Goal: Task Accomplishment & Management: Manage account settings

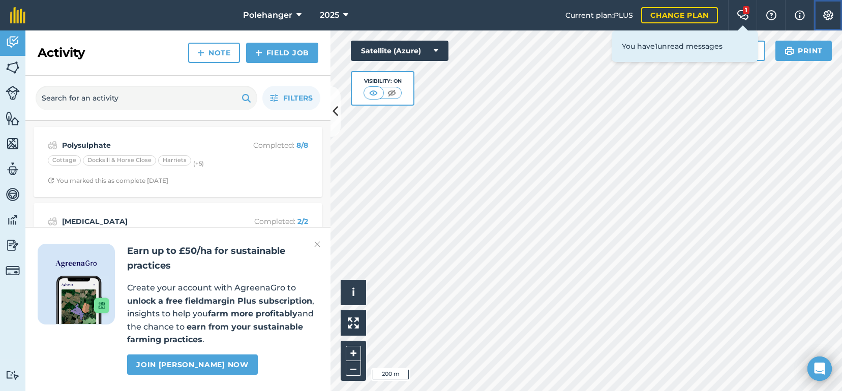
click at [830, 13] on img at bounding box center [828, 15] width 12 height 10
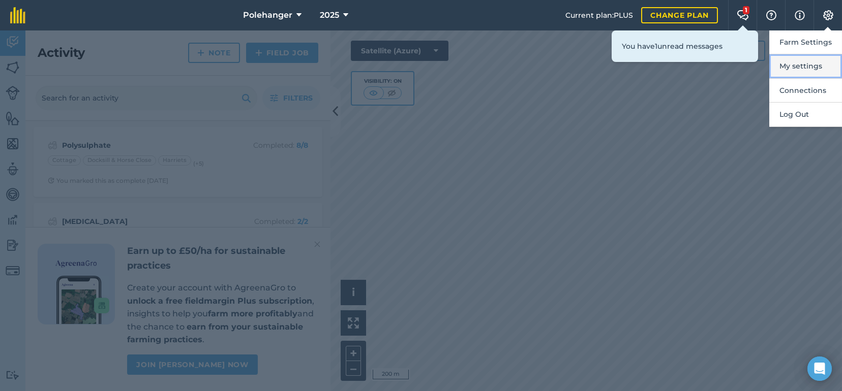
click at [807, 69] on button "My settings" at bounding box center [805, 66] width 73 height 24
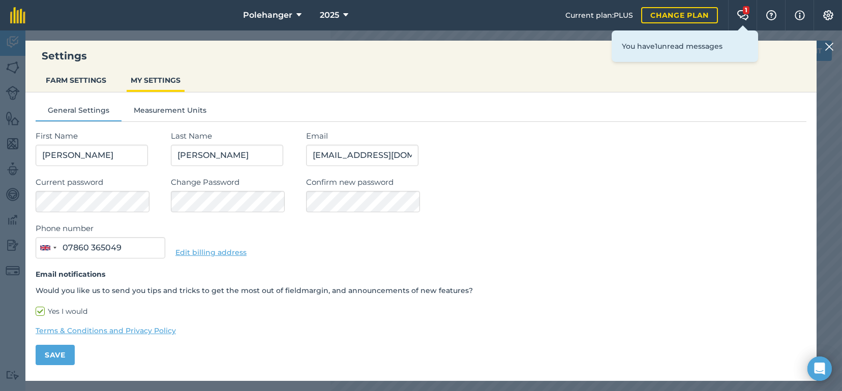
drag, startPoint x: 70, startPoint y: 211, endPoint x: 676, endPoint y: 210, distance: 606.0
click at [677, 208] on div "Confirm new password" at bounding box center [556, 194] width 500 height 36
click at [745, 14] on img at bounding box center [743, 15] width 12 height 10
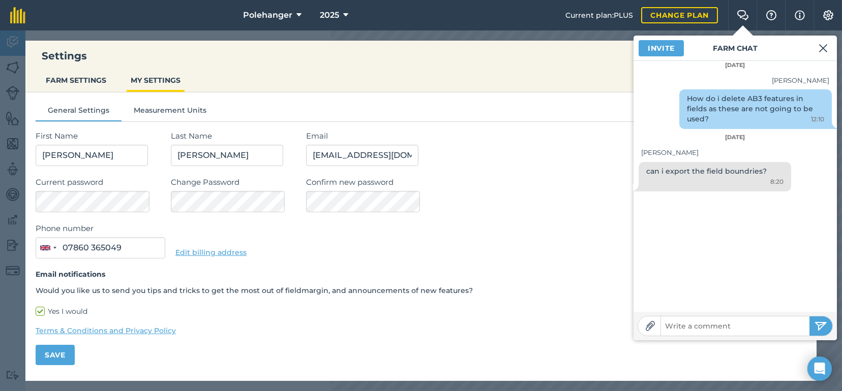
click at [556, 228] on div "Phone number [GEOGRAPHIC_DATA] +44 244 results found [GEOGRAPHIC_DATA] +93 [GEO…" at bounding box center [421, 241] width 771 height 36
